Goal: Task Accomplishment & Management: Use online tool/utility

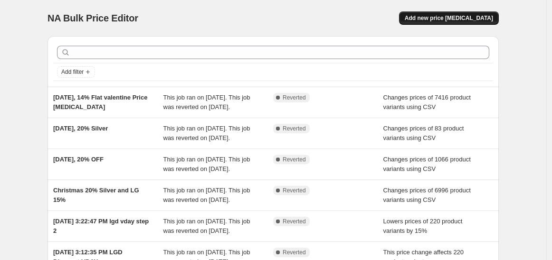
click at [449, 19] on span "Add new price [MEDICAL_DATA]" at bounding box center [449, 18] width 88 height 8
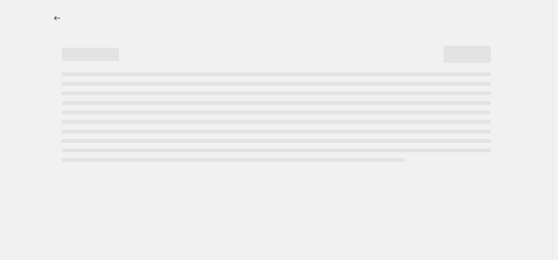
select select "percentage"
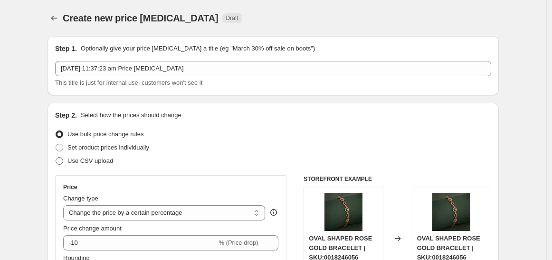
click at [100, 164] on span "Use CSV upload" at bounding box center [90, 160] width 46 height 7
click at [56, 157] on input "Use CSV upload" at bounding box center [56, 157] width 0 height 0
radio input "true"
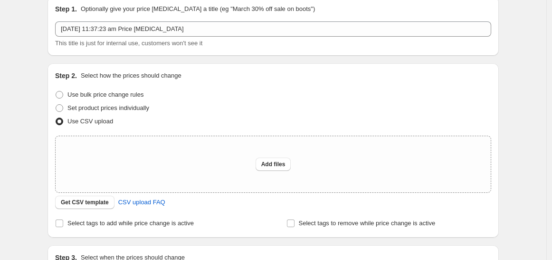
scroll to position [106, 0]
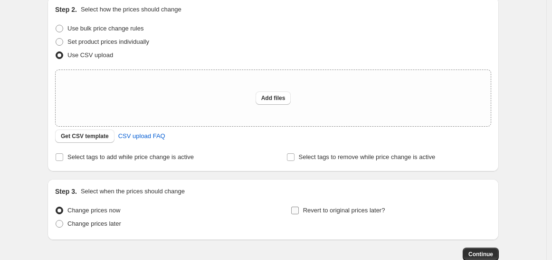
click at [299, 210] on input "Revert to original prices later?" at bounding box center [295, 210] width 8 height 8
checkbox input "true"
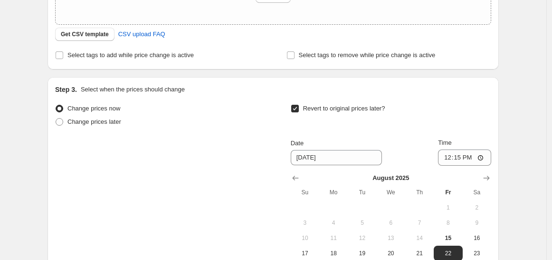
scroll to position [211, 0]
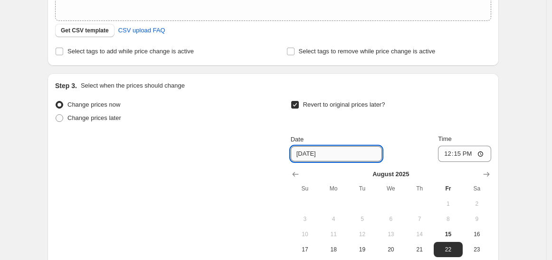
click at [338, 154] on input "[DATE]" at bounding box center [336, 153] width 91 height 15
click at [307, 246] on span "17" at bounding box center [305, 249] width 21 height 8
type input "[DATE]"
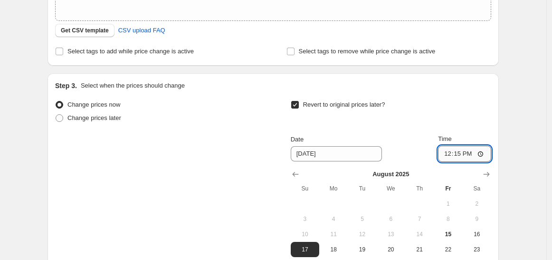
click at [483, 153] on input "12:15" at bounding box center [464, 153] width 53 height 16
click at [523, 156] on div "Create new price [MEDICAL_DATA]. This page is ready Create new price [MEDICAL_D…" at bounding box center [273, 90] width 547 height 602
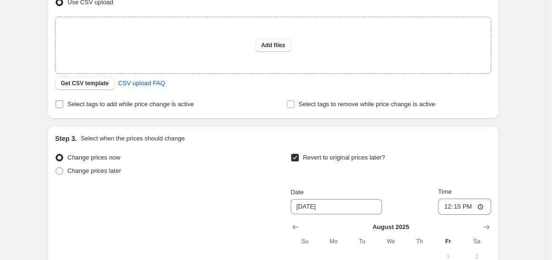
click at [95, 106] on span "Select tags to add while price change is active" at bounding box center [130, 103] width 126 height 7
click at [63, 106] on input "Select tags to add while price change is active" at bounding box center [60, 104] width 8 height 8
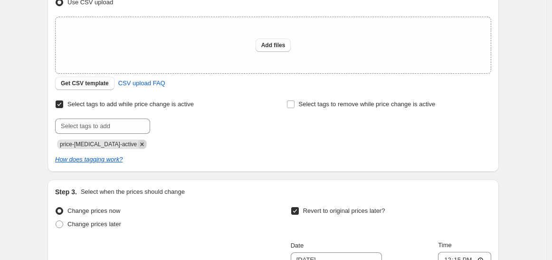
click at [138, 144] on icon "Remove price-change-job-active" at bounding box center [142, 144] width 9 height 9
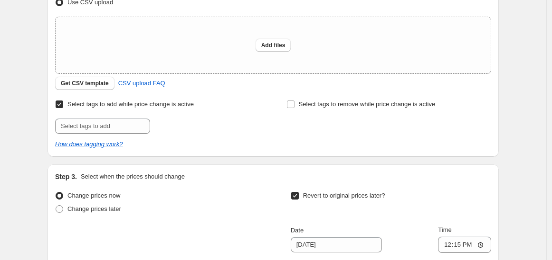
click at [63, 105] on input "Select tags to add while price change is active" at bounding box center [60, 104] width 8 height 8
checkbox input "false"
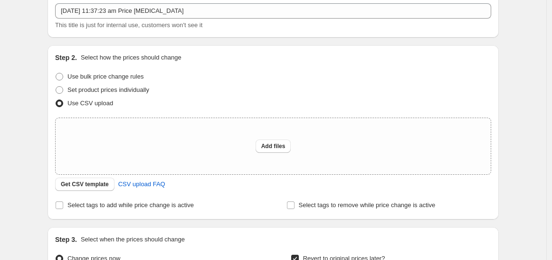
scroll to position [53, 0]
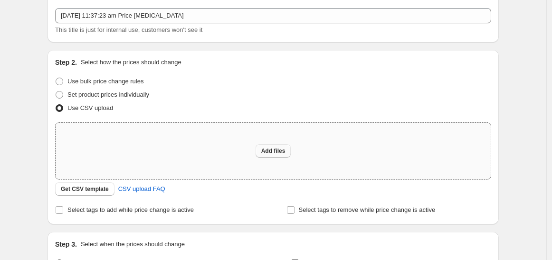
click at [281, 148] on span "Add files" at bounding box center [273, 151] width 24 height 8
type input "C:\fakepath\csv_template_user_24692 (9) - LG.csv"
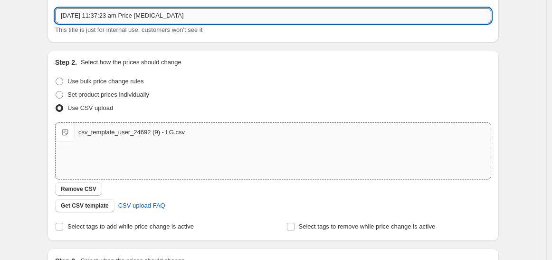
drag, startPoint x: 102, startPoint y: 15, endPoint x: 194, endPoint y: 10, distance: 92.3
click at [194, 10] on input "[DATE] 11:37:23 am Price [MEDICAL_DATA]" at bounding box center [273, 15] width 436 height 15
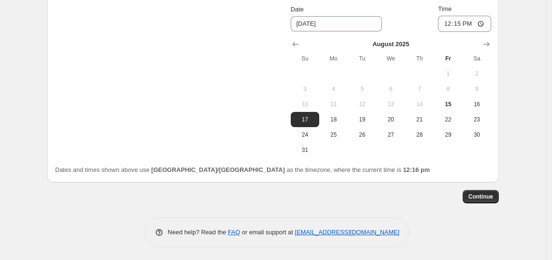
scroll to position [358, 0]
type input "[DATE], 15% OFF LG"
click at [182, 93] on div "Change prices now Change prices later Revert to original prices later? Date [DA…" at bounding box center [273, 62] width 436 height 189
click at [483, 194] on span "Continue" at bounding box center [481, 196] width 25 height 8
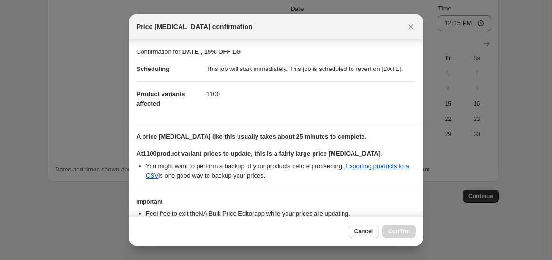
scroll to position [72, 0]
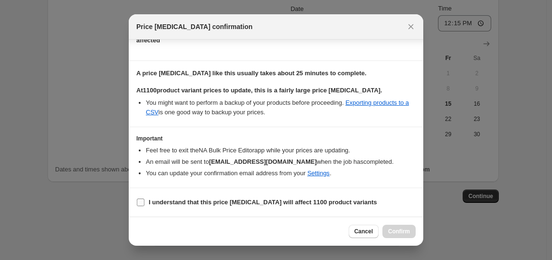
click at [167, 202] on b "I understand that this price [MEDICAL_DATA] will affect 1100 product variants" at bounding box center [263, 201] width 229 height 7
click at [144, 202] on input "I understand that this price [MEDICAL_DATA] will affect 1100 product variants" at bounding box center [141, 202] width 8 height 8
checkbox input "true"
click at [395, 231] on span "Confirm" at bounding box center [399, 231] width 22 height 8
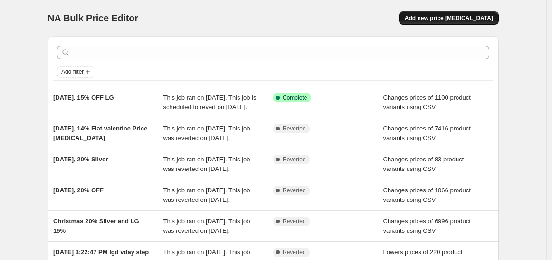
click at [451, 15] on span "Add new price [MEDICAL_DATA]" at bounding box center [449, 18] width 88 height 8
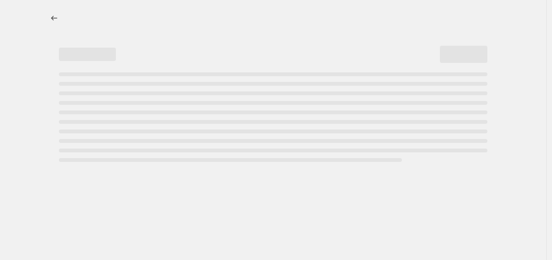
select select "percentage"
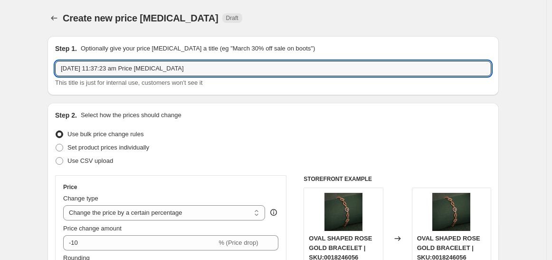
drag, startPoint x: 101, startPoint y: 67, endPoint x: 268, endPoint y: 53, distance: 167.8
click at [268, 53] on div "Step 1. Optionally give your price [MEDICAL_DATA] a title (eg "March 30% off sa…" at bounding box center [273, 66] width 436 height 44
type input "[DATE], 15% OFF Silver"
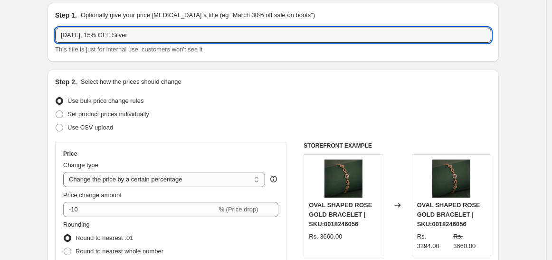
scroll to position [106, 0]
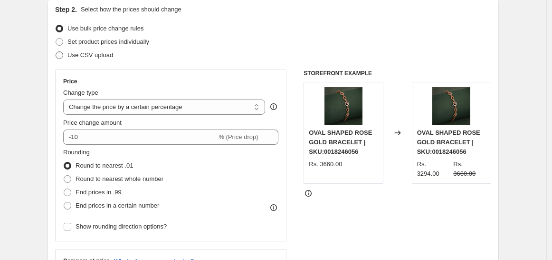
click at [91, 58] on span "Use CSV upload" at bounding box center [90, 54] width 46 height 7
click at [56, 52] on input "Use CSV upload" at bounding box center [56, 51] width 0 height 0
radio input "true"
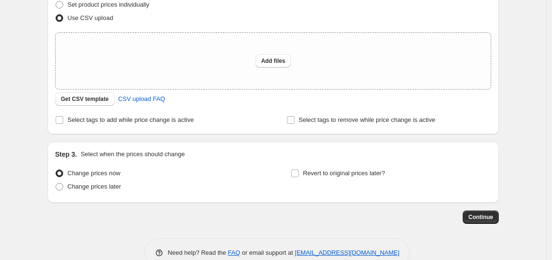
scroll to position [158, 0]
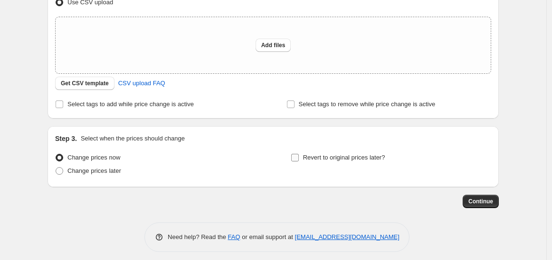
click at [299, 157] on input "Revert to original prices later?" at bounding box center [295, 158] width 8 height 8
checkbox input "true"
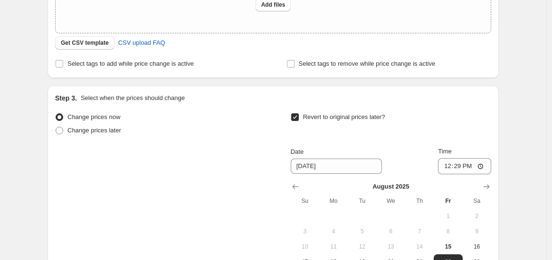
scroll to position [211, 0]
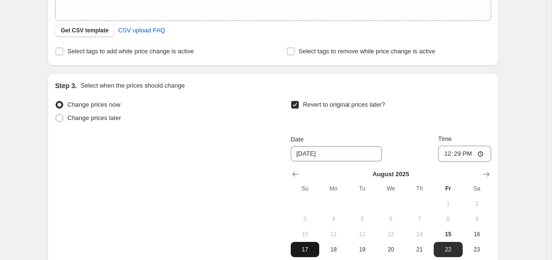
click at [315, 249] on span "17" at bounding box center [305, 249] width 21 height 8
type input "[DATE]"
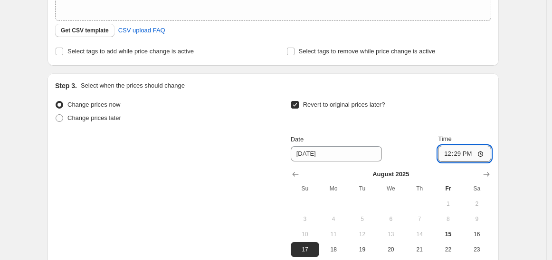
click at [478, 156] on input "12:29" at bounding box center [464, 153] width 53 height 16
click at [183, 164] on div "Change prices now Change prices later Revert to original prices later? Date [DA…" at bounding box center [273, 192] width 436 height 189
click at [463, 154] on input "22:29" at bounding box center [464, 153] width 53 height 16
type input "23:55"
click at [200, 167] on div "Change prices now Change prices later Revert to original prices later? Date [DA…" at bounding box center [273, 192] width 436 height 189
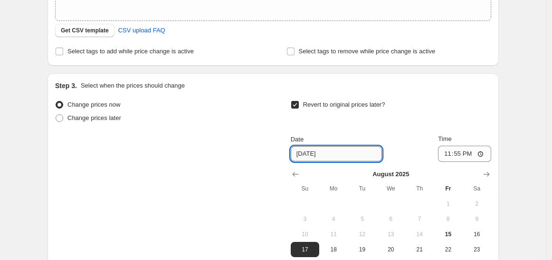
click at [346, 154] on input "[DATE]" at bounding box center [336, 153] width 91 height 15
click at [187, 196] on div "Change prices now Change prices later Revert to original prices later? Date [DA…" at bounding box center [273, 192] width 436 height 189
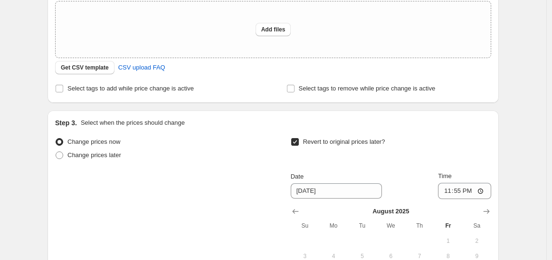
scroll to position [158, 0]
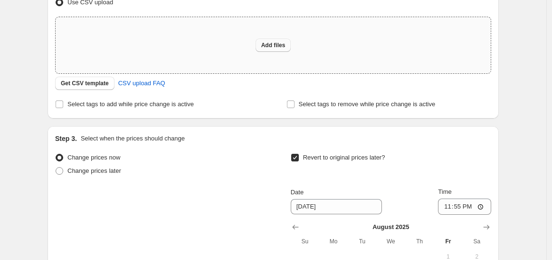
click at [277, 43] on span "Add files" at bounding box center [273, 45] width 24 height 8
type input "C:\fakepath\csv_template_user_24692 (9) - Silver.csv"
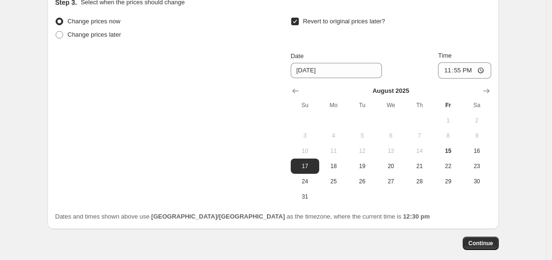
scroll to position [358, 0]
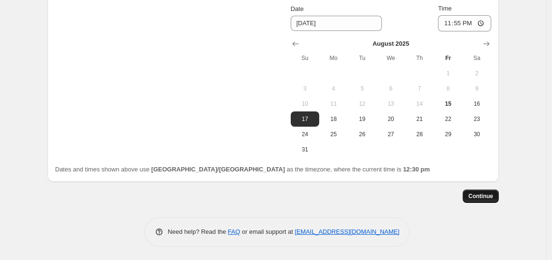
click at [485, 194] on span "Continue" at bounding box center [481, 196] width 25 height 8
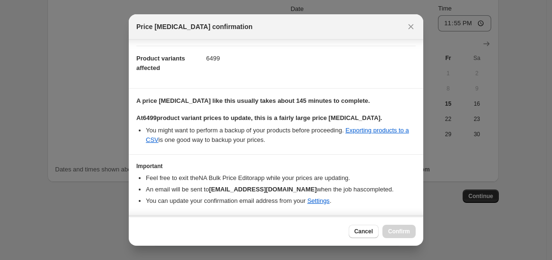
scroll to position [72, 0]
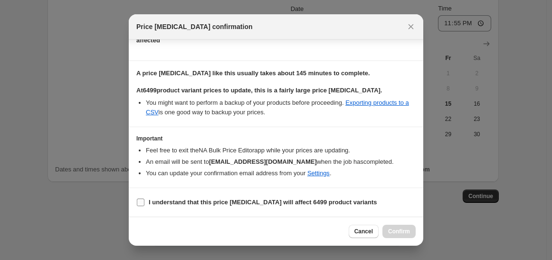
click at [179, 205] on b "I understand that this price [MEDICAL_DATA] will affect 6499 product variants" at bounding box center [263, 201] width 229 height 7
click at [144, 205] on input "I understand that this price [MEDICAL_DATA] will affect 6499 product variants" at bounding box center [141, 202] width 8 height 8
checkbox input "true"
click at [407, 234] on span "Confirm" at bounding box center [399, 231] width 22 height 8
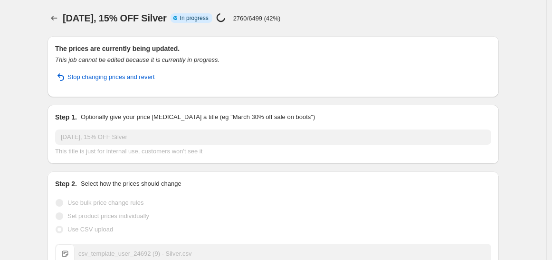
click at [358, 17] on div "[DATE], 15% OFF Silver Info Partially complete In progress Price [MEDICAL_DATA]…" at bounding box center [224, 17] width 323 height 13
drag, startPoint x: 191, startPoint y: 19, endPoint x: 66, endPoint y: 16, distance: 125.5
click at [66, 16] on div "[DATE], 15% OFF Silver Info Partially complete In progress Price [MEDICAL_DATA]…" at bounding box center [224, 17] width 323 height 13
click at [384, 23] on div "[DATE], 15% OFF Silver Info Partially complete In progress Price [MEDICAL_DATA]…" at bounding box center [224, 17] width 323 height 13
click at [417, 5] on div "[DATE], 15% OFF Silver. This page is ready [DATE], 15% OFF Silver Info Partiall…" at bounding box center [274, 18] width 452 height 36
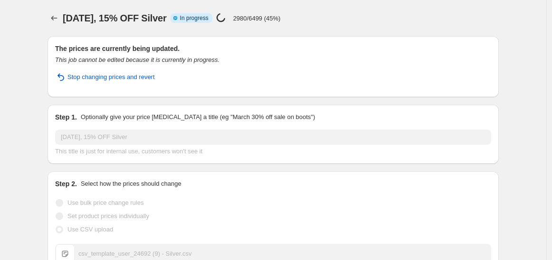
click at [350, 12] on div "[DATE], 15% OFF Silver Info Partially complete In progress Price [MEDICAL_DATA]…" at bounding box center [224, 17] width 323 height 13
click at [373, 24] on div "[DATE], 15% OFF Silver Info Partially complete In progress Price [MEDICAL_DATA]…" at bounding box center [224, 17] width 323 height 13
